Goal: Information Seeking & Learning: Learn about a topic

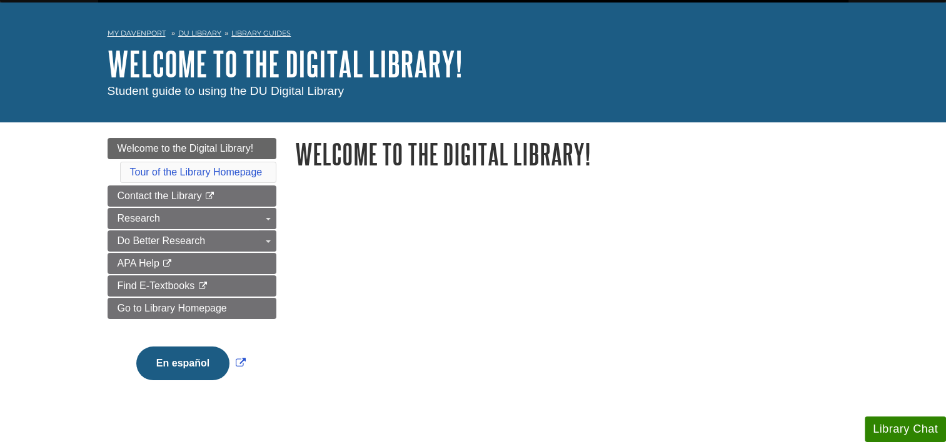
scroll to position [39, 0]
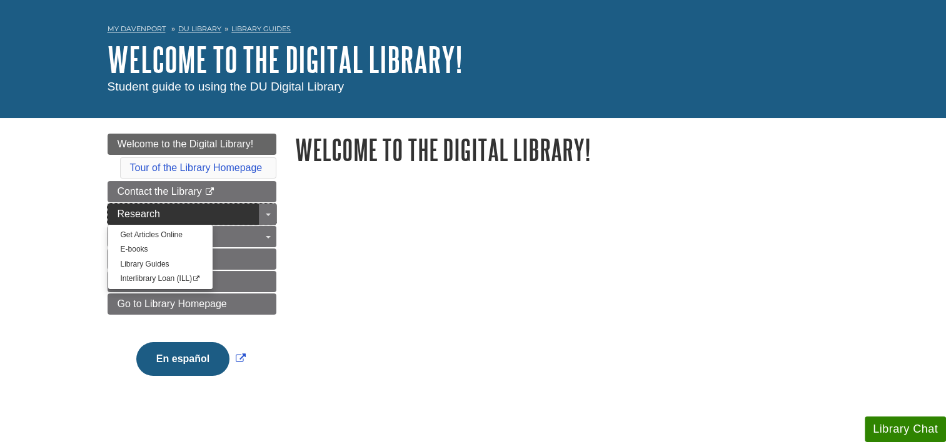
click at [219, 214] on link "Research" at bounding box center [191, 214] width 169 height 21
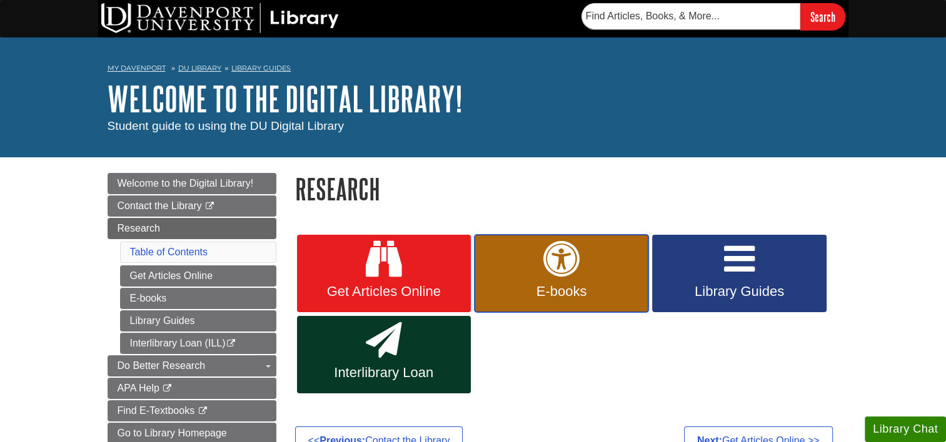
click at [565, 277] on icon at bounding box center [561, 259] width 36 height 36
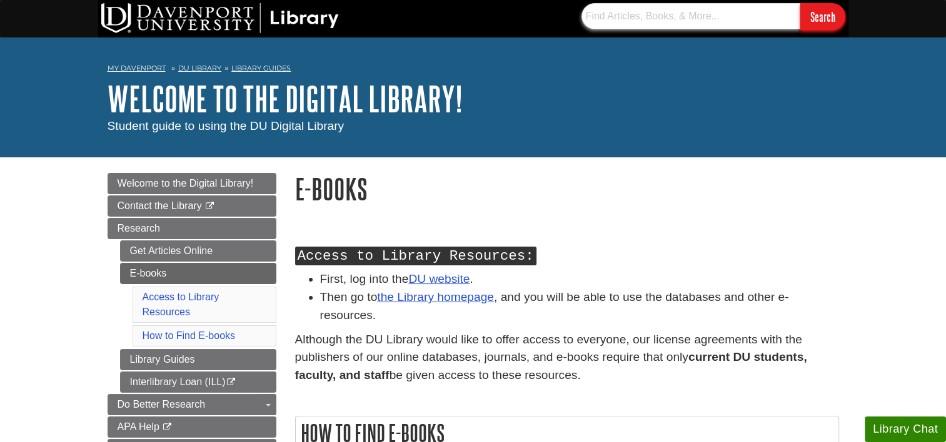
click at [697, 17] on input "text" at bounding box center [690, 16] width 219 height 26
click at [700, 24] on input "text" at bounding box center [690, 16] width 219 height 26
click at [702, 11] on input "text" at bounding box center [690, 16] width 219 height 26
paste input "62be354689ac079cc170a4e970edcbdbcddc3e56.svg SLINGO"
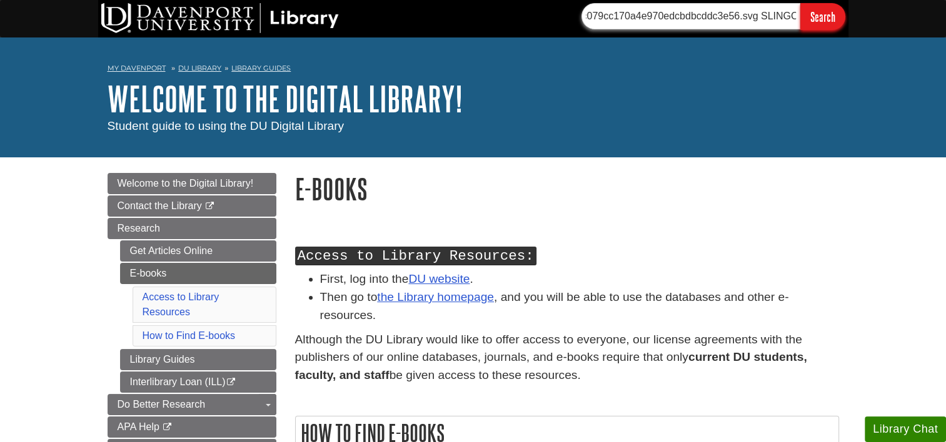
type input "62be354689ac079cc170a4e970edcbdbcddc3e56.svg SLINGO"
click at [815, 17] on input "Search" at bounding box center [822, 16] width 45 height 27
click at [745, 231] on div "Access to Library Resources: First, log into the DU website . Then go to the Li…" at bounding box center [567, 437] width 562 height 432
click at [757, 23] on input "62be354689ac079cc170a4e970edcbdbcddc3e56.svg SLINGO" at bounding box center [690, 16] width 219 height 26
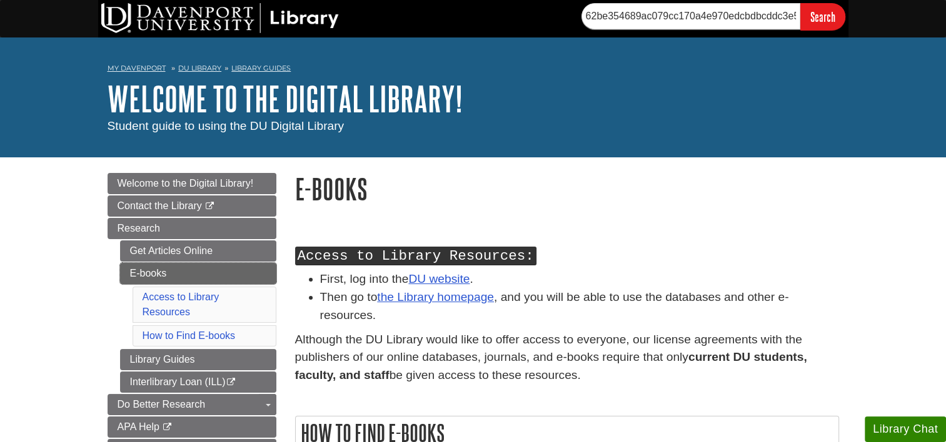
click at [157, 272] on link "E-books" at bounding box center [198, 273] width 156 height 21
drag, startPoint x: 0, startPoint y: 0, endPoint x: 142, endPoint y: 272, distance: 306.9
click at [142, 272] on link "E-books" at bounding box center [198, 273] width 156 height 21
click at [187, 346] on li "How to Find E-books" at bounding box center [204, 336] width 144 height 21
click at [184, 327] on ul "Access to Library Resources How to Find E-books" at bounding box center [204, 317] width 144 height 60
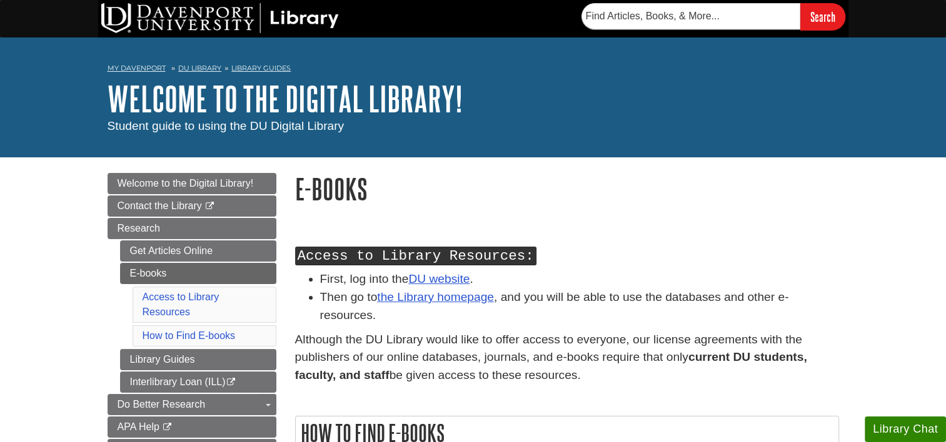
click at [184, 330] on li "How to Find E-books" at bounding box center [204, 336] width 144 height 21
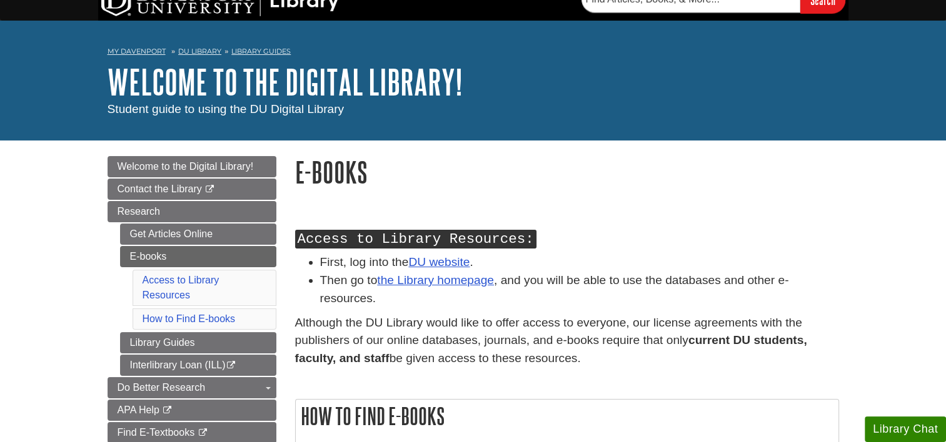
scroll to position [17, 0]
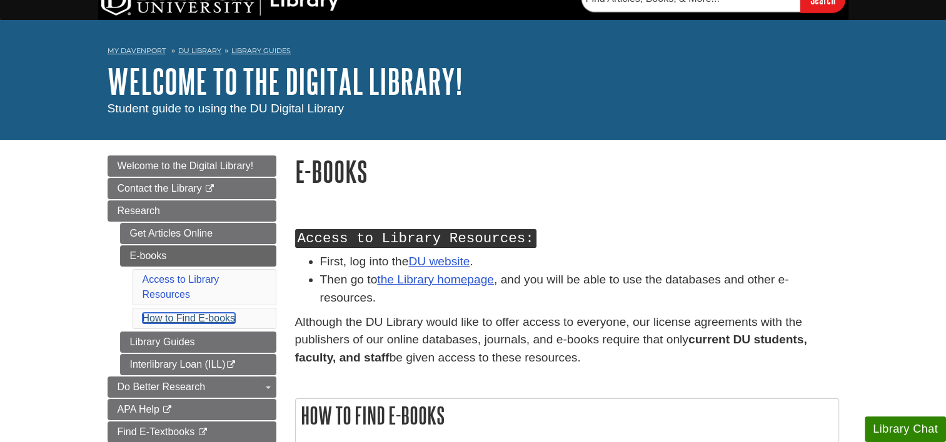
click at [159, 322] on link "How to Find E-books" at bounding box center [188, 318] width 93 height 11
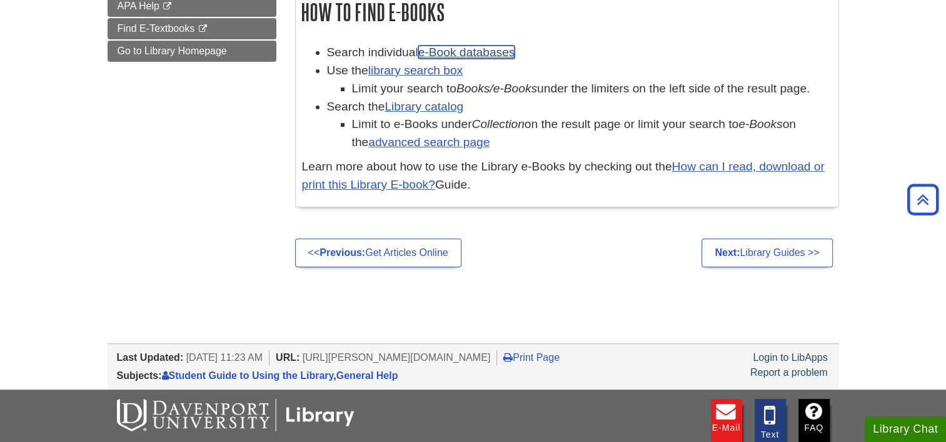
click at [448, 59] on link "e-Book databases" at bounding box center [466, 52] width 97 height 13
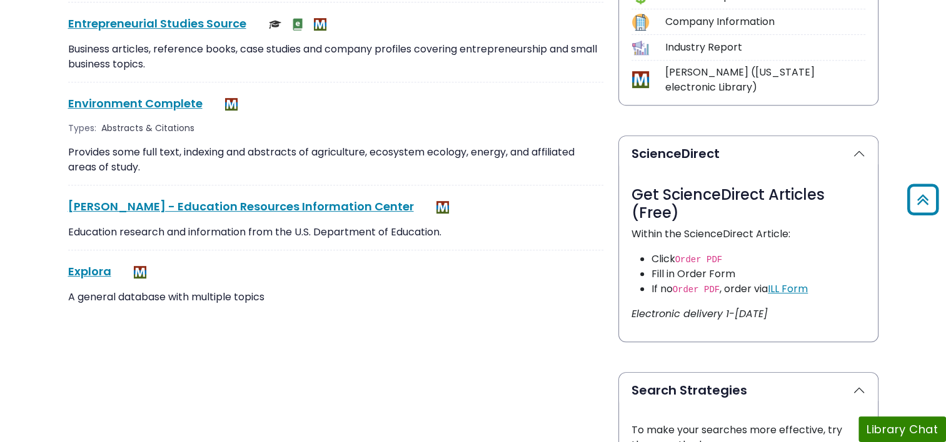
scroll to position [630, 0]
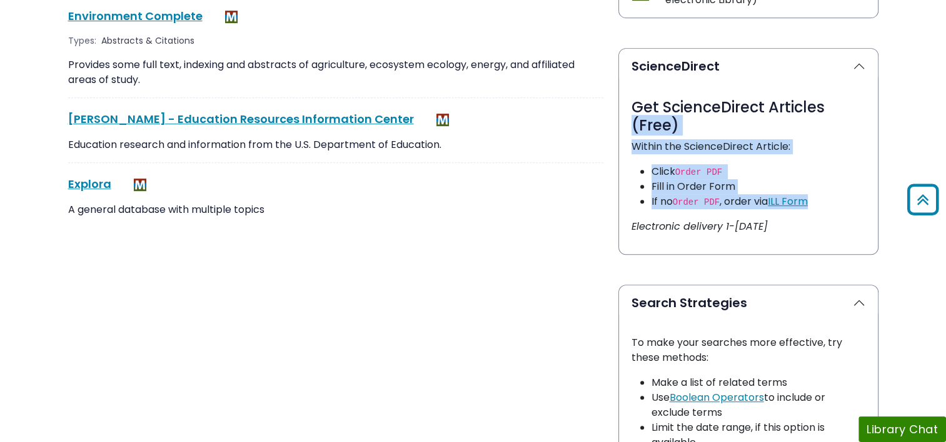
drag, startPoint x: 944, startPoint y: 200, endPoint x: 957, endPoint y: 94, distance: 107.0
click at [945, 94] on html "Skip to Main Content My Davenport DU Library Library Guides A-Z Databases A-Z D…" at bounding box center [473, 257] width 946 height 1775
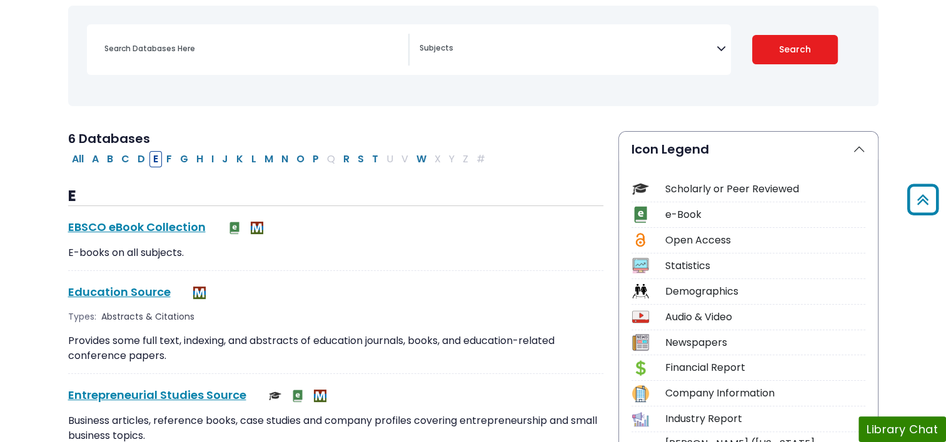
scroll to position [157, 0]
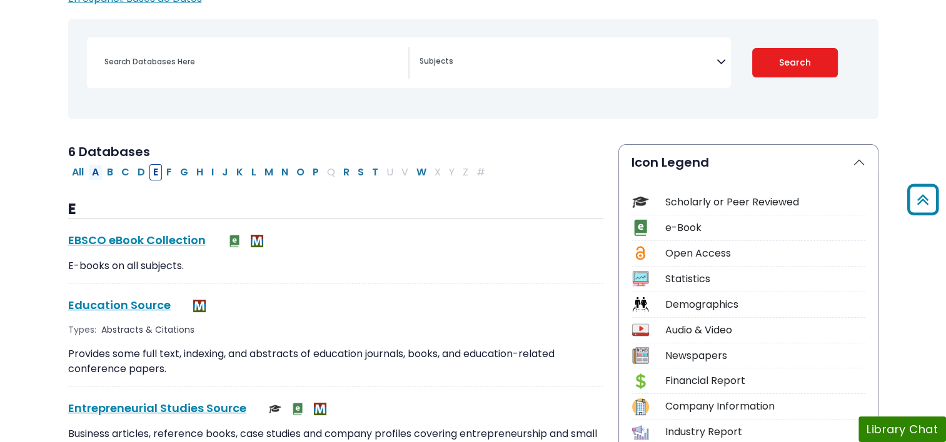
click at [102, 177] on button "A" at bounding box center [95, 172] width 14 height 16
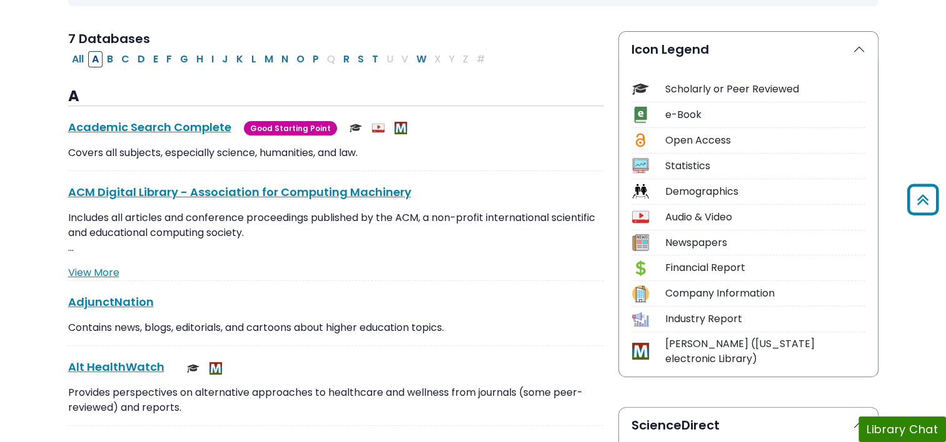
scroll to position [269, 0]
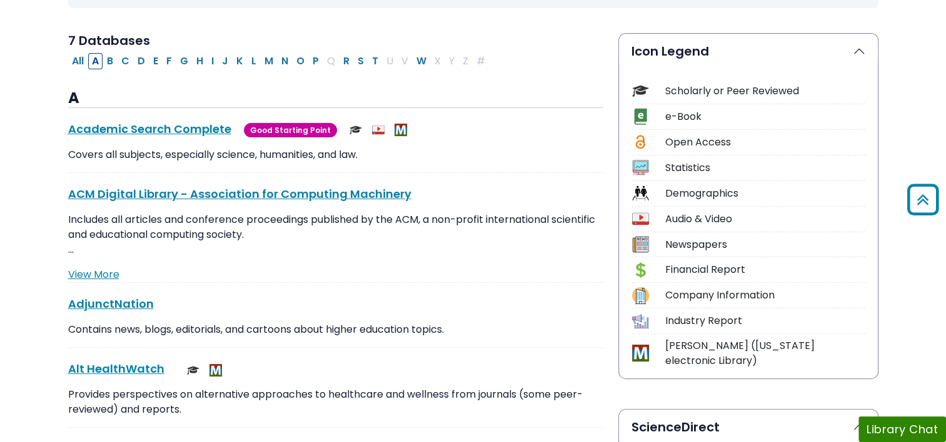
drag, startPoint x: 265, startPoint y: 62, endPoint x: 280, endPoint y: 36, distance: 30.8
click at [267, 67] on button "M" at bounding box center [269, 61] width 16 height 16
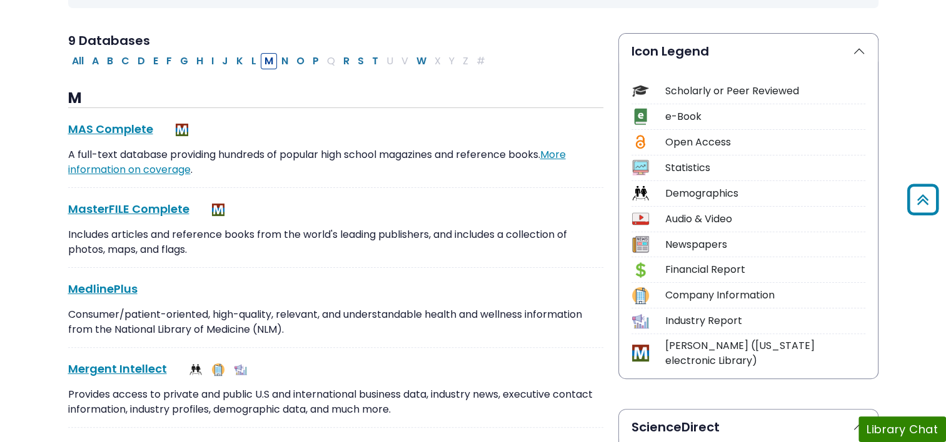
select select "Database Subject Filter"
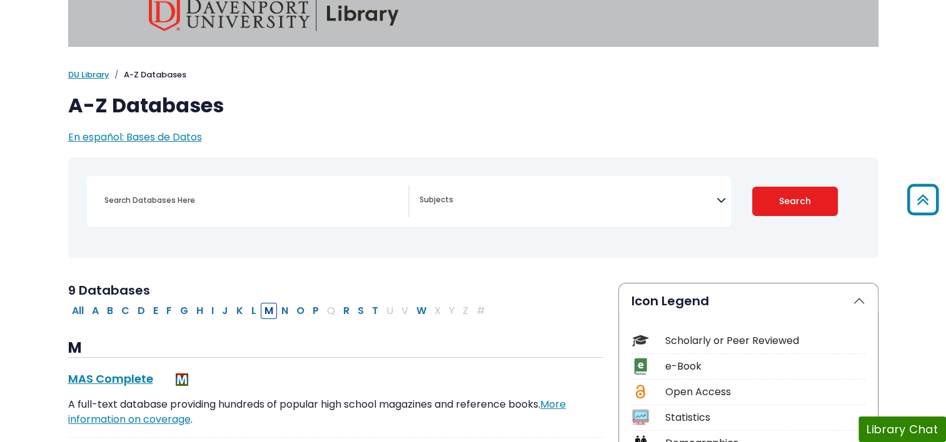
scroll to position [4, 0]
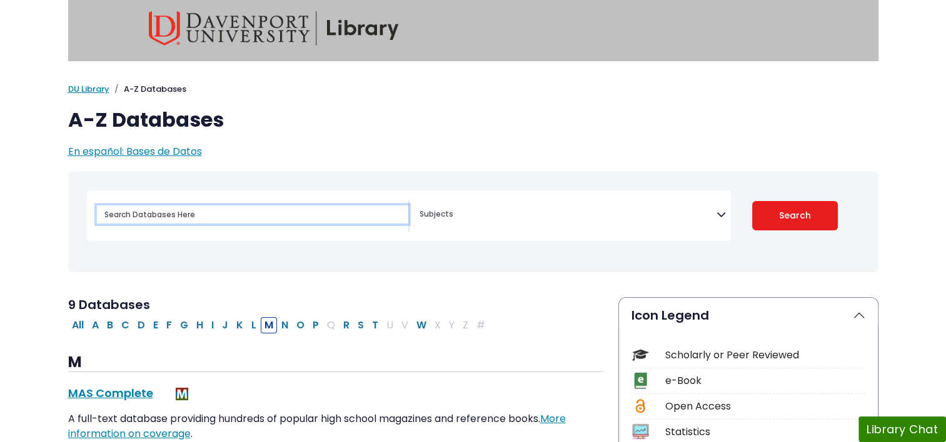
paste input "https://www.bing.com/aclk?ld=e8UdwdJ9S5MEu2iiupqREXRzVUCUxQcIiGoPT_Z81tm2OJQRlN…"
type input "https://www.bing.com/aclk?ld=e8UdwdJ9S5MEu2iiupqREXRzVUCUxQcIiGoPT_Z81tm2OJQRlN…"
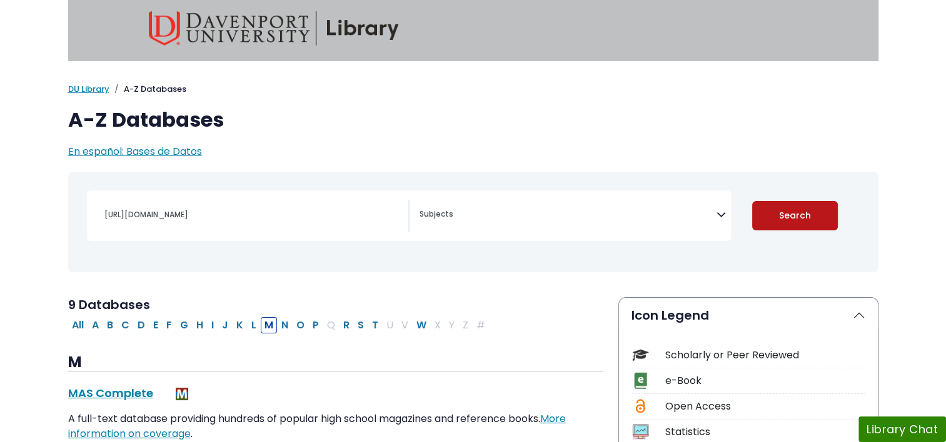
click at [812, 221] on button "Search" at bounding box center [795, 215] width 86 height 29
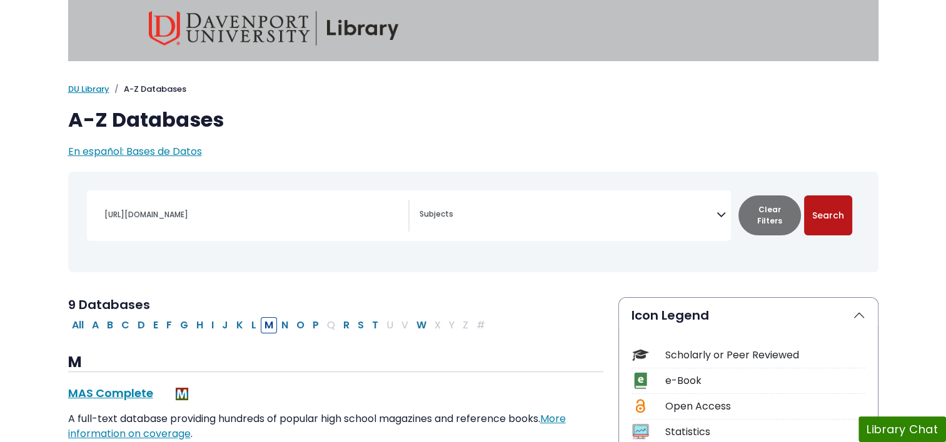
select select "Database Subject Filter"
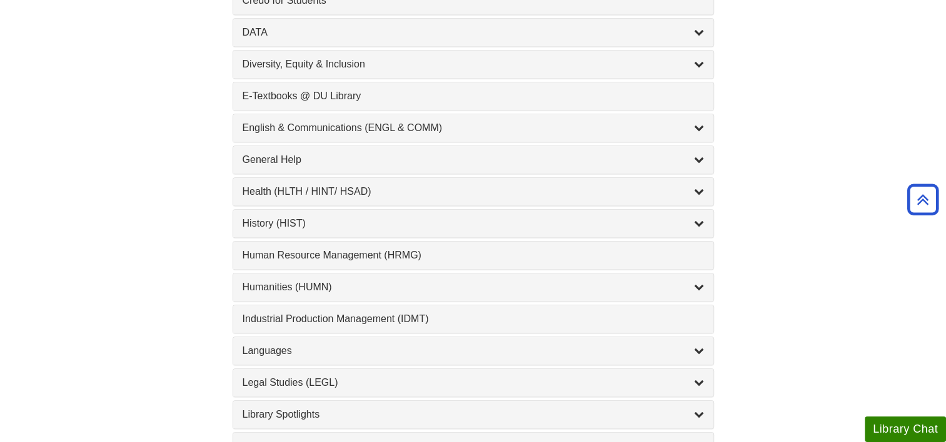
scroll to position [681, 0]
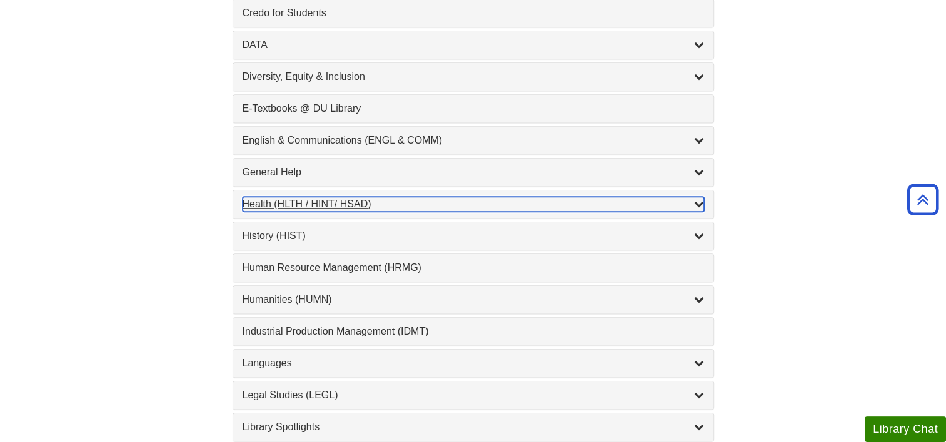
click at [288, 204] on div "Health (HLTH / HINT/ HSAD) , 12 guides" at bounding box center [472, 204] width 461 height 15
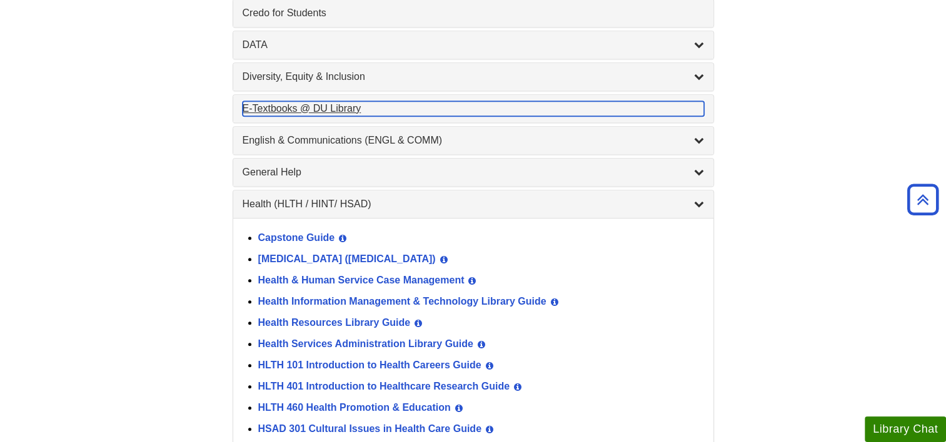
click at [297, 110] on div "E-Textbooks @ DU Library , 1 guides" at bounding box center [472, 108] width 461 height 15
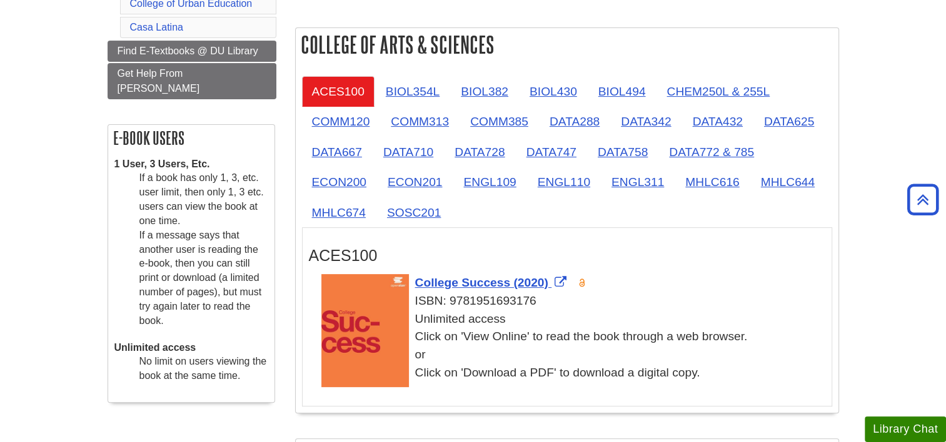
scroll to position [98, 0]
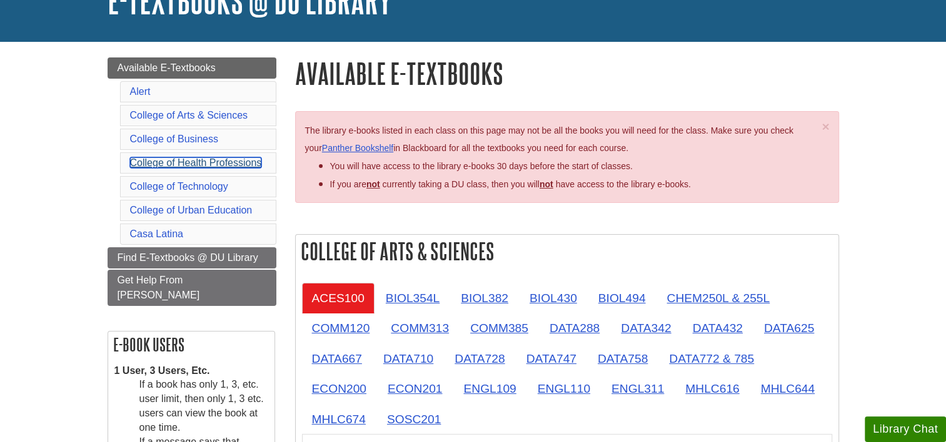
click at [207, 168] on link "College of Health Professions" at bounding box center [196, 162] width 132 height 11
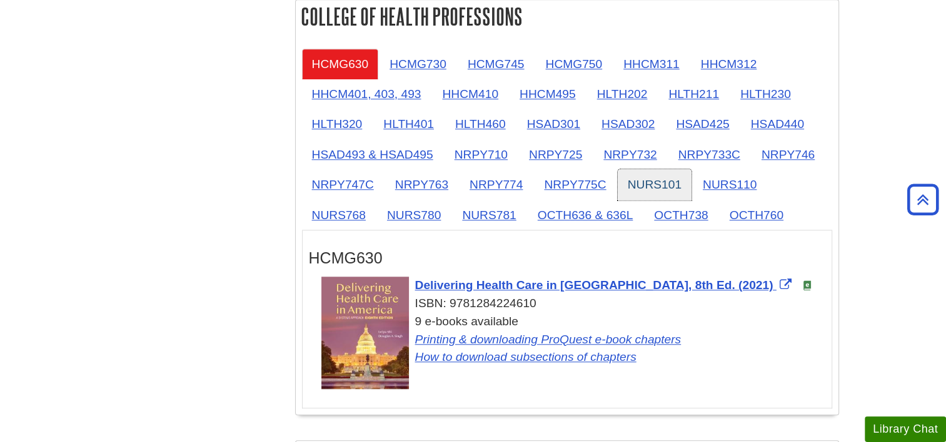
click at [651, 193] on link "NURS101" at bounding box center [654, 184] width 74 height 31
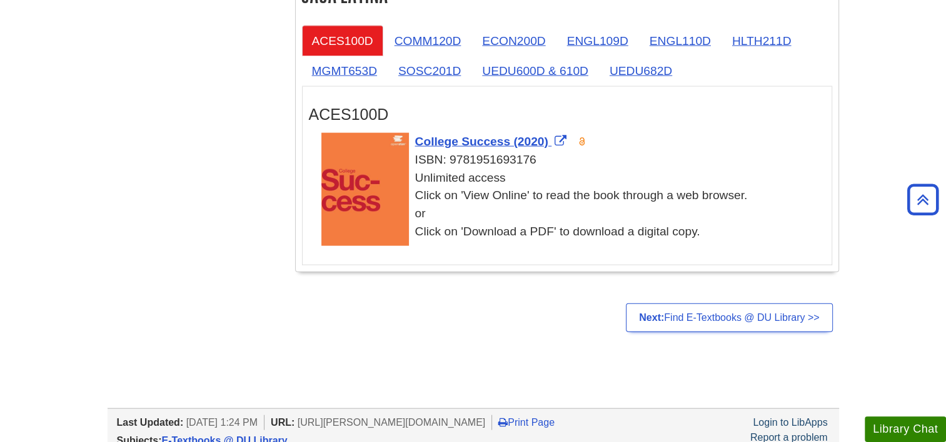
scroll to position [2670, 0]
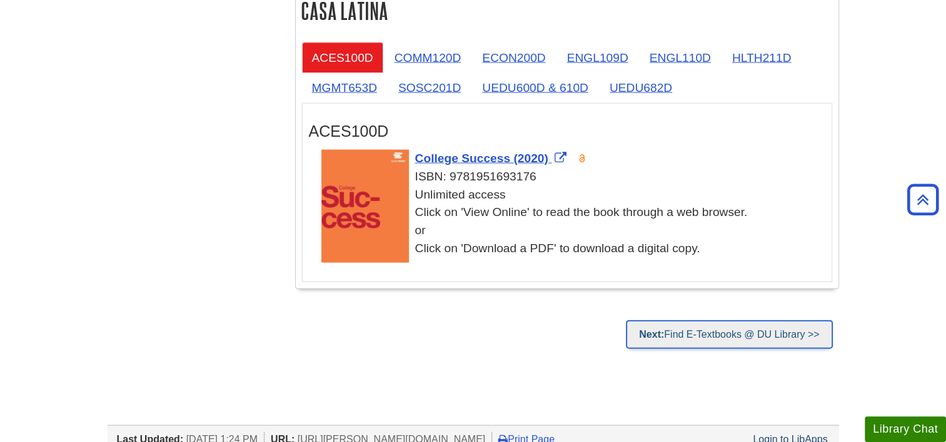
click at [787, 327] on link "Next: Find E-Textbooks @ DU Library >>" at bounding box center [729, 335] width 206 height 29
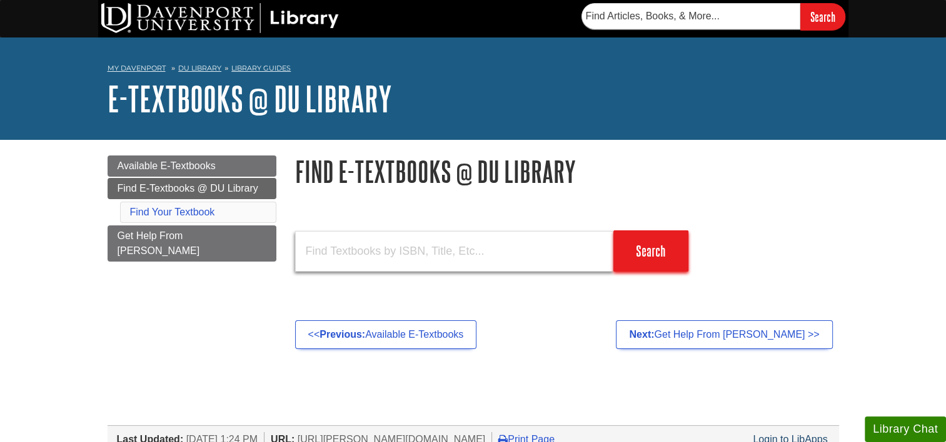
click at [397, 252] on input "text" at bounding box center [454, 251] width 318 height 41
click at [398, 253] on input "text" at bounding box center [454, 251] width 318 height 41
paste input "[URL][DOMAIN_NAME]"
type input "[URL][DOMAIN_NAME]"
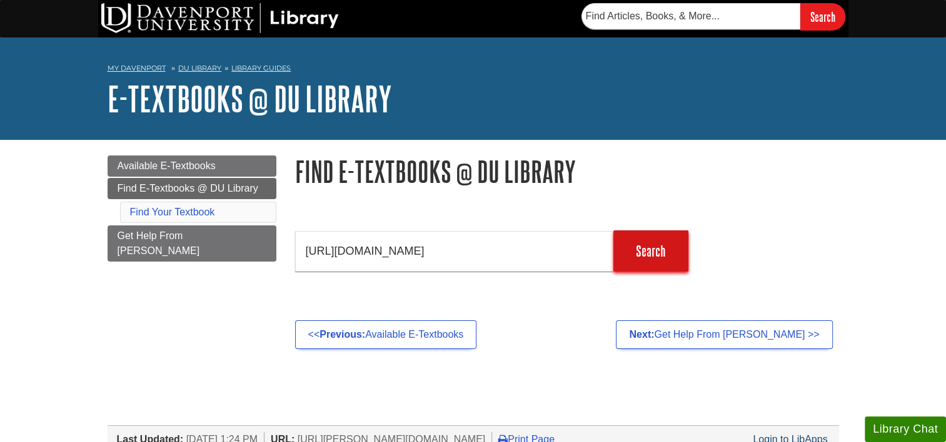
scroll to position [0, 0]
click at [648, 256] on input "Search" at bounding box center [650, 251] width 75 height 41
